Goal: Task Accomplishment & Management: Complete application form

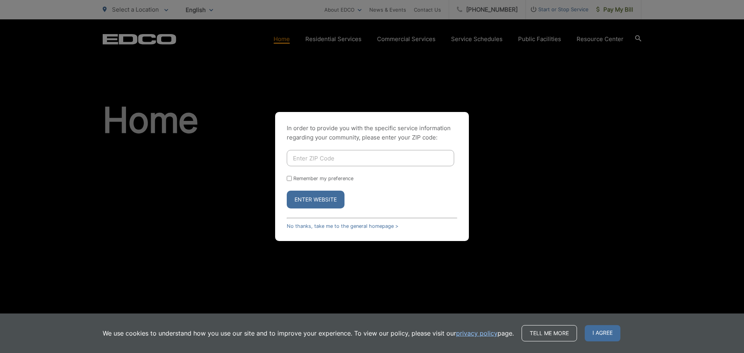
click at [396, 158] on input "Enter ZIP Code" at bounding box center [370, 158] width 167 height 16
type input "92154"
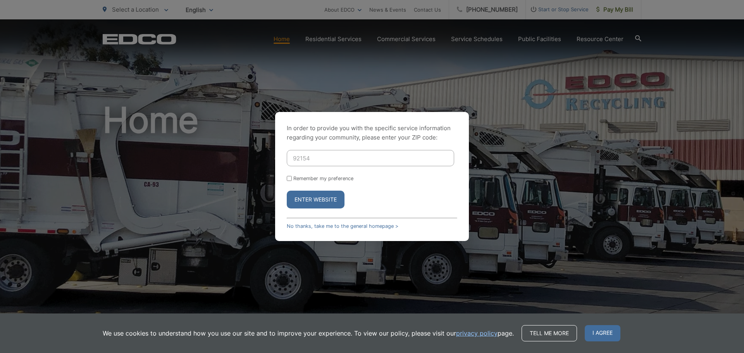
click at [300, 203] on button "Enter Website" at bounding box center [316, 200] width 58 height 18
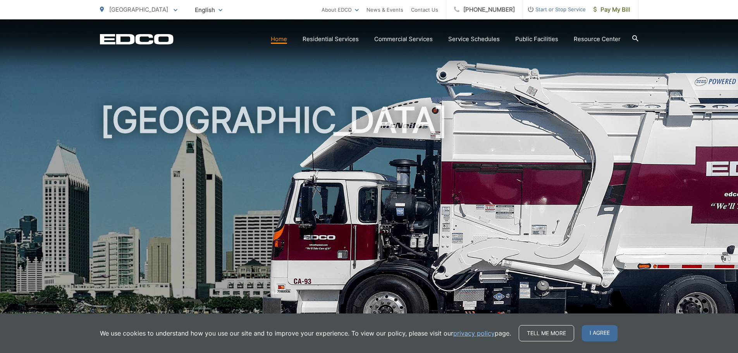
click at [544, 10] on span "Start or Stop Service" at bounding box center [554, 9] width 63 height 9
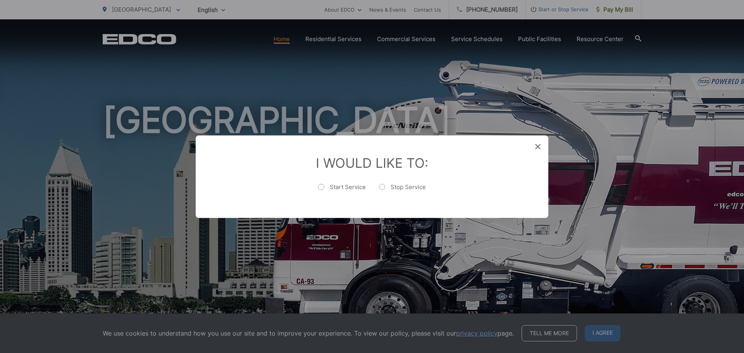
click at [323, 186] on label "Start Service" at bounding box center [342, 191] width 48 height 16
radio input "true"
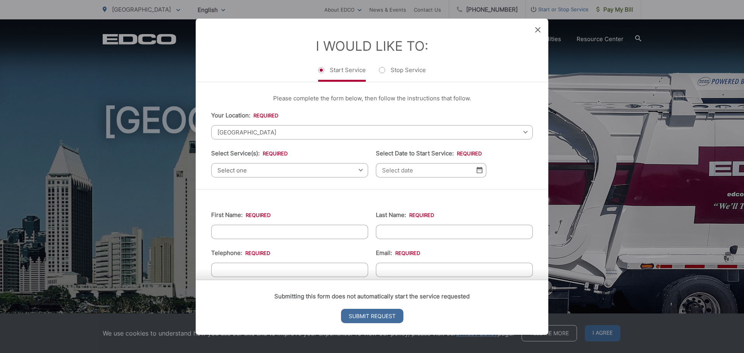
click at [243, 131] on span "[GEOGRAPHIC_DATA]" at bounding box center [372, 132] width 322 height 14
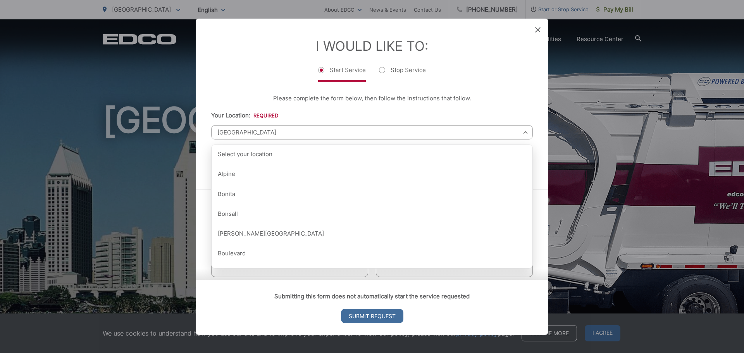
click at [435, 86] on div "Please complete the form below, then follow the instructions that follow. Your …" at bounding box center [372, 135] width 353 height 107
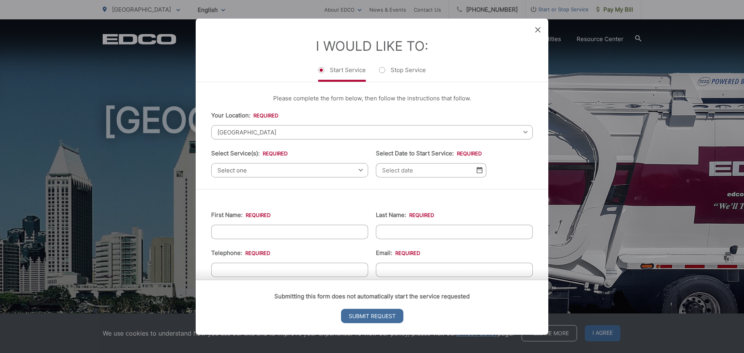
click at [265, 168] on span "Select one" at bounding box center [289, 170] width 157 height 14
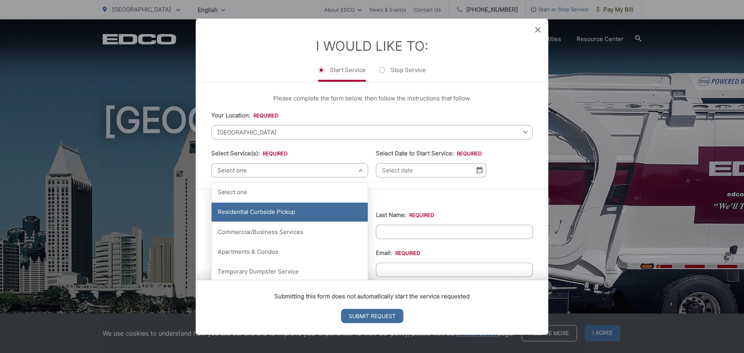
click at [267, 219] on div "Residential Curbside Pickup" at bounding box center [290, 212] width 156 height 19
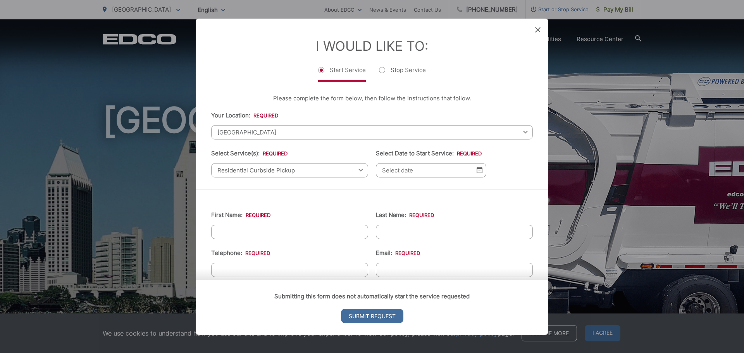
click at [477, 168] on img at bounding box center [480, 170] width 6 height 7
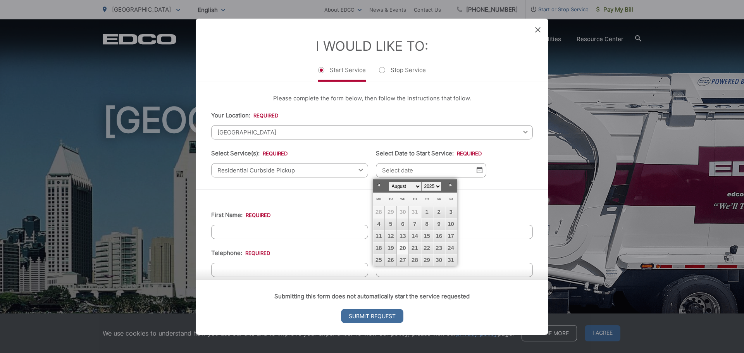
click at [403, 247] on link "20" at bounding box center [403, 248] width 12 height 12
type input "08/20/2025"
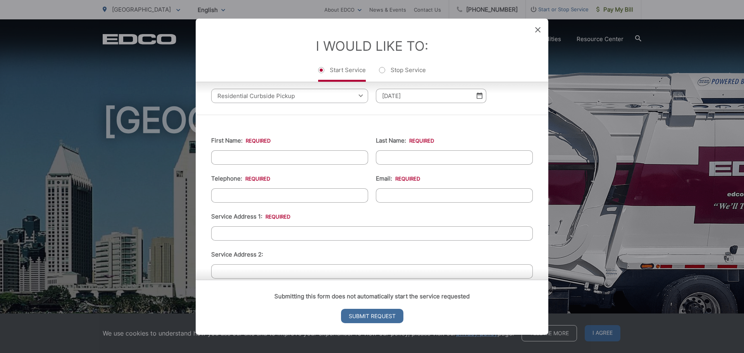
scroll to position [78, 0]
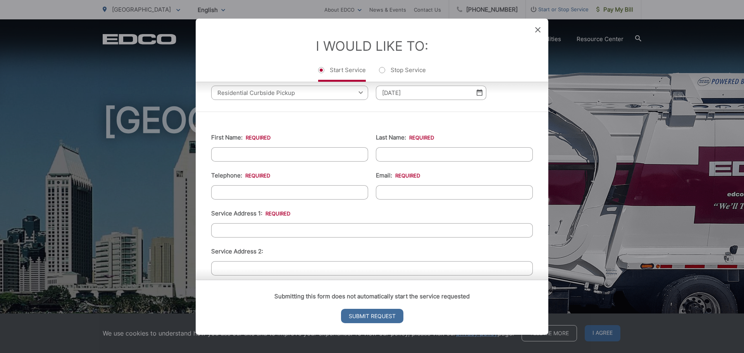
click at [271, 156] on input "First Name: *" at bounding box center [289, 154] width 157 height 14
type input "Blue Stone"
type input "Property Mgmt"
click at [234, 193] on input "(___) ___-____" at bounding box center [289, 192] width 157 height 14
type input "(619) 592-2583"
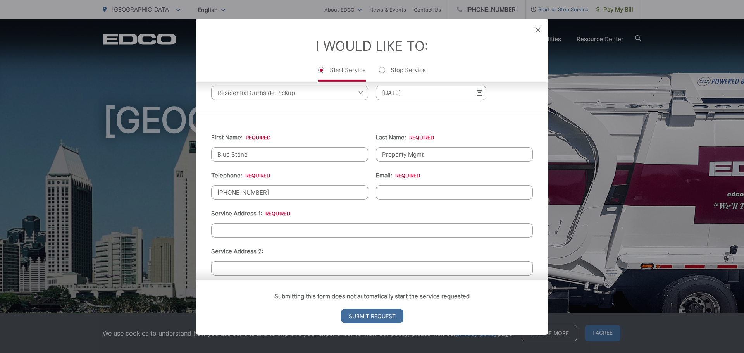
click at [436, 195] on input "Email: *" at bounding box center [454, 192] width 157 height 14
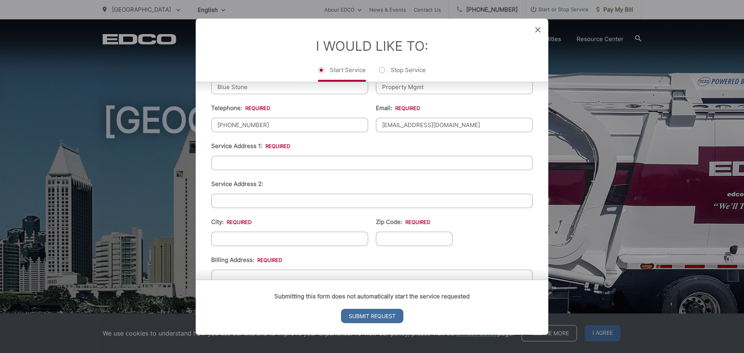
scroll to position [155, 0]
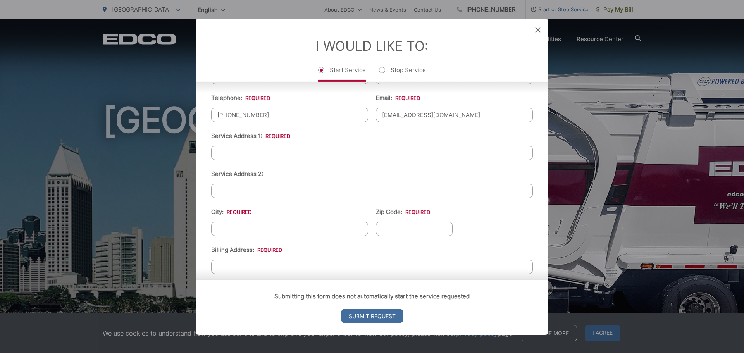
type input "bluestonepm@yahoo.com"
click at [266, 152] on input "Service Address 1: *" at bounding box center [372, 152] width 322 height 14
type input "5522 Vista San Simeon"
click at [245, 227] on input "City: *" at bounding box center [289, 228] width 157 height 14
type input "[GEOGRAPHIC_DATA]"
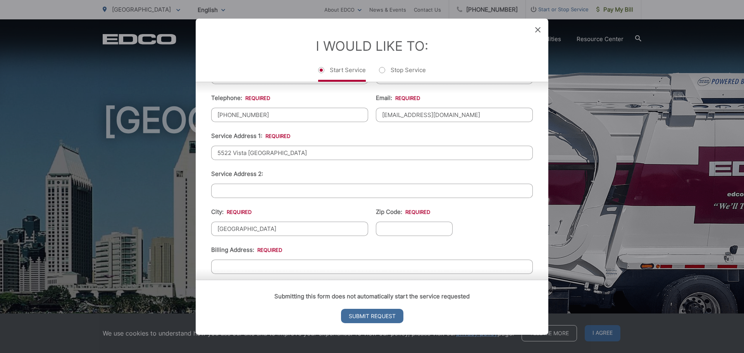
click at [313, 207] on ul "First Name: * Blue Stone Last Name: * Property Mgmt Telephone: * (619) 592-2583…" at bounding box center [372, 215] width 322 height 339
click at [408, 234] on input "Zip Code: *" at bounding box center [414, 228] width 77 height 14
type input "92154"
click at [483, 218] on ul "First Name: * Blue Stone Last Name: * Property Mgmt Telephone: * (619) 592-2583…" at bounding box center [372, 215] width 322 height 339
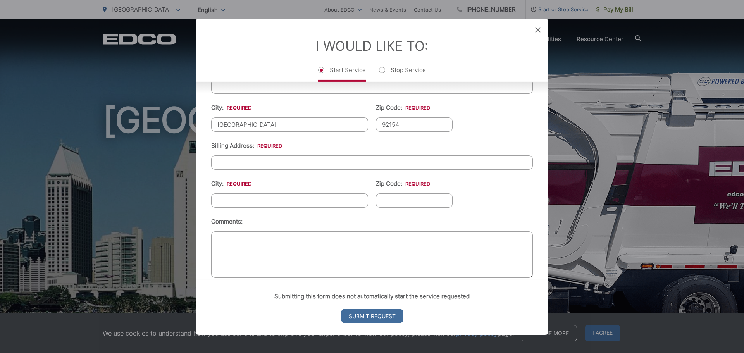
scroll to position [272, 0]
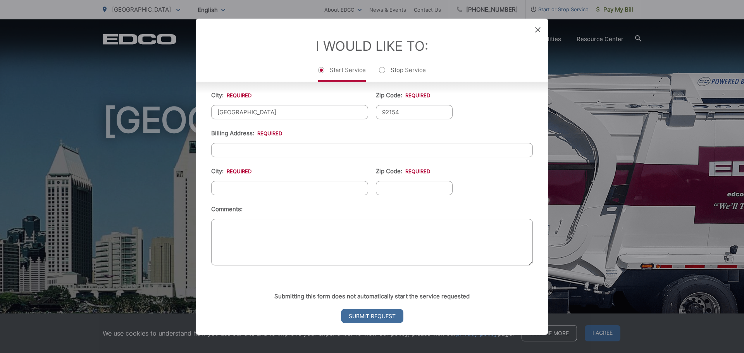
click at [253, 147] on input "Billing Address: *" at bounding box center [372, 150] width 322 height 14
type input "2"
type input "2539 Hoover Ave Suite 101"
click at [257, 187] on input "City: *" at bounding box center [289, 188] width 157 height 14
type input "[GEOGRAPHIC_DATA]"
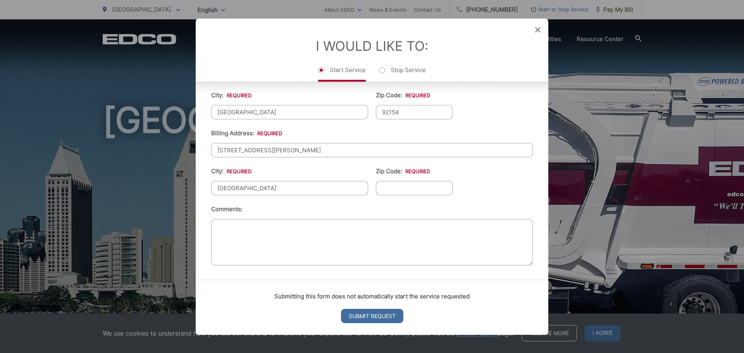
click at [383, 183] on input "Zip Code: *" at bounding box center [414, 188] width 77 height 14
type input "91950"
click at [459, 186] on ul "First Name: * Blue Stone Last Name: * Property Mgmt Telephone: * (619) 592-2583…" at bounding box center [372, 98] width 322 height 339
click at [376, 319] on input "Submit Request" at bounding box center [372, 316] width 62 height 14
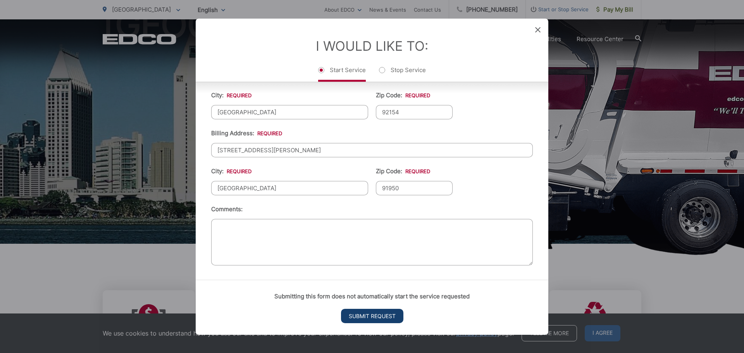
scroll to position [0, 0]
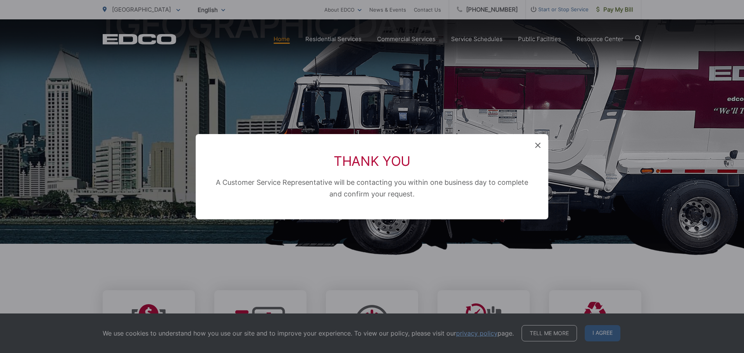
click at [591, 334] on div "Thank You A Customer Service Representative will be contacting you within one b…" at bounding box center [372, 176] width 744 height 353
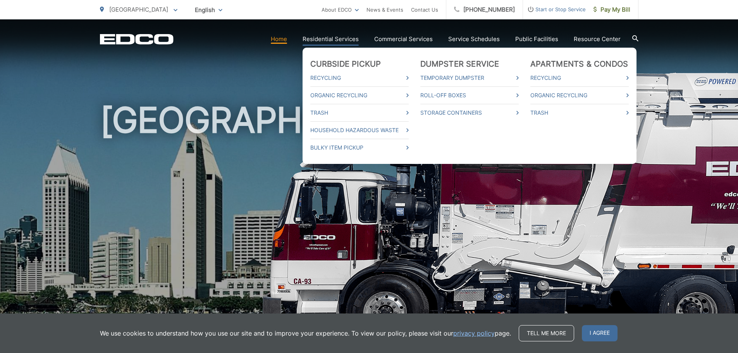
click at [338, 39] on link "Residential Services" at bounding box center [331, 38] width 56 height 9
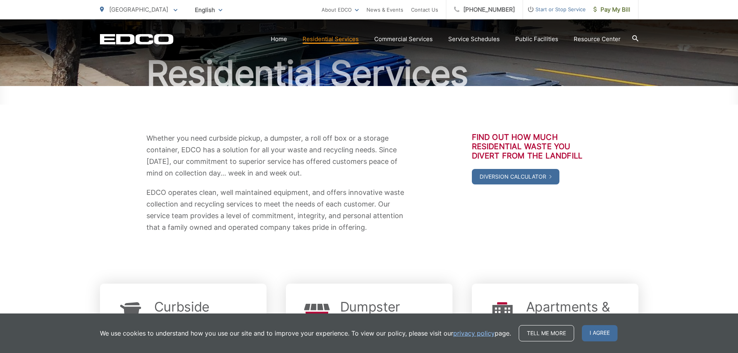
scroll to position [194, 0]
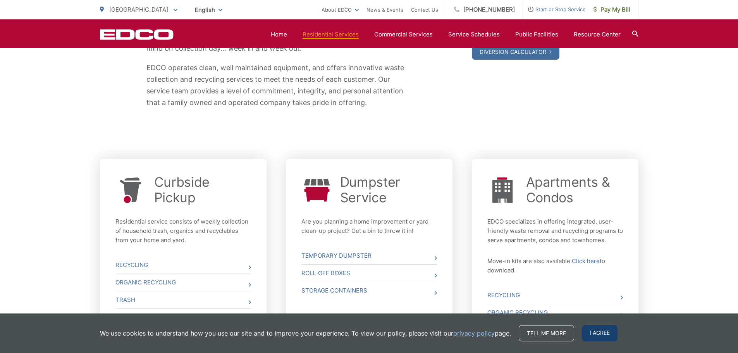
click at [593, 336] on span "I agree" at bounding box center [600, 333] width 36 height 16
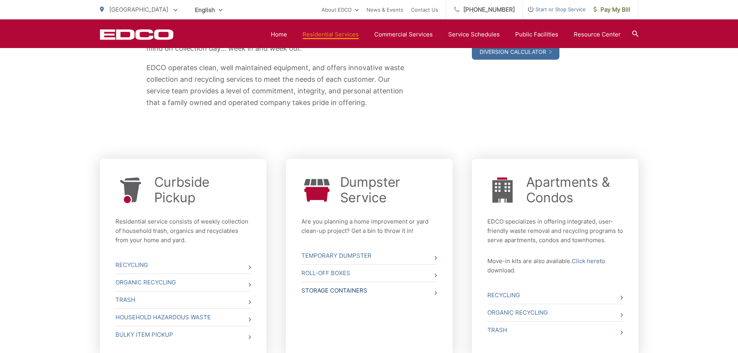
click at [345, 291] on link "Storage Containers" at bounding box center [370, 290] width 136 height 17
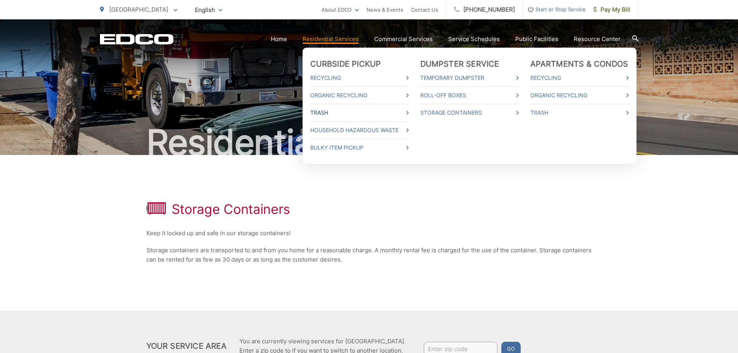
click at [333, 112] on link "Trash" at bounding box center [359, 112] width 98 height 9
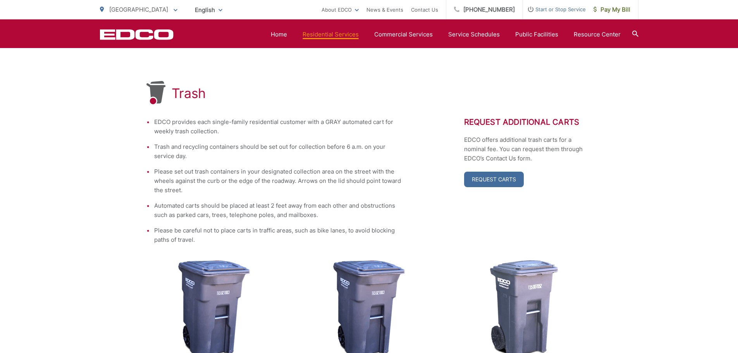
scroll to position [48, 0]
